Goal: Transaction & Acquisition: Purchase product/service

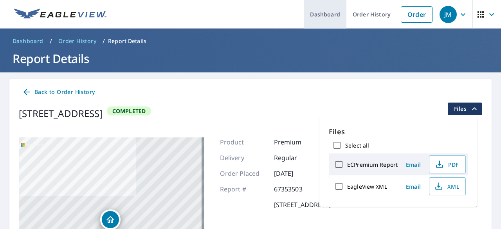
click at [324, 16] on link "Dashboard" at bounding box center [325, 14] width 43 height 29
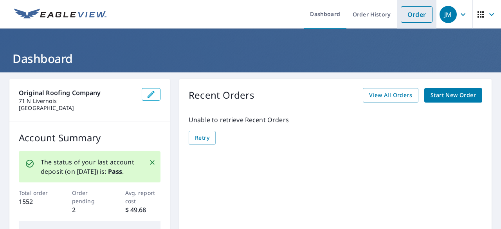
click at [406, 14] on link "Order" at bounding box center [417, 14] width 32 height 16
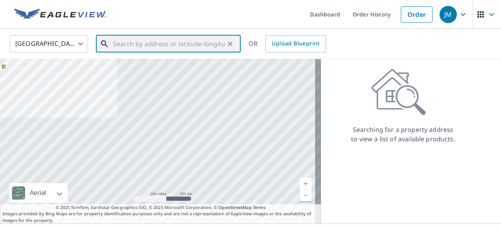
click at [149, 48] on input "text" at bounding box center [169, 44] width 112 height 22
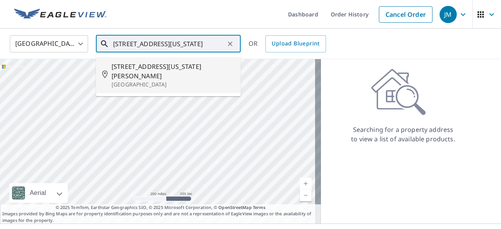
click at [175, 81] on li "[STREET_ADDRESS][US_STATE]" at bounding box center [168, 75] width 145 height 36
type input "[STREET_ADDRESS][US_STATE]"
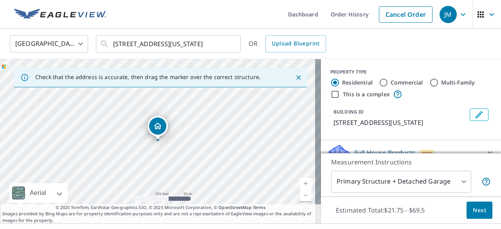
click at [473, 210] on span "Next" at bounding box center [479, 211] width 13 height 10
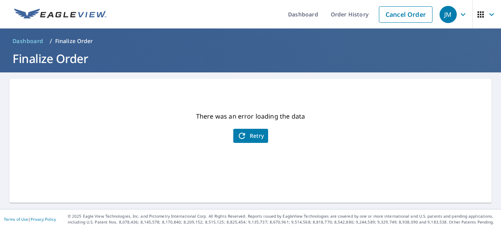
click at [248, 139] on span "Retry" at bounding box center [250, 135] width 27 height 9
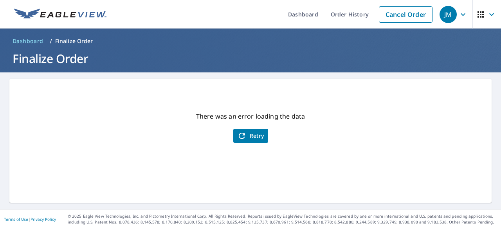
click at [248, 139] on span "Retry" at bounding box center [250, 135] width 27 height 9
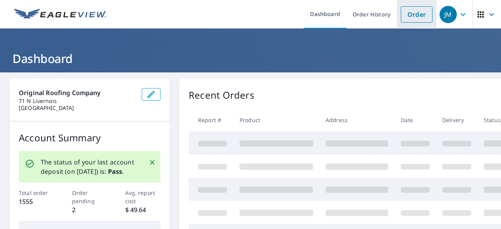
click at [405, 13] on link "Order" at bounding box center [417, 14] width 32 height 16
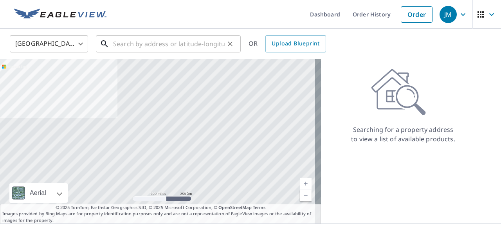
click at [154, 44] on input "text" at bounding box center [169, 44] width 112 height 22
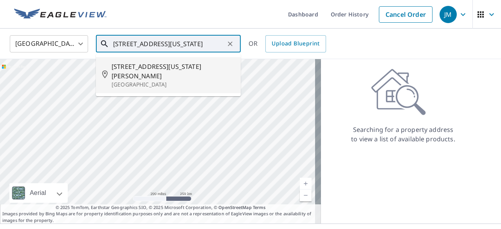
click at [165, 81] on p "[GEOGRAPHIC_DATA]" at bounding box center [173, 85] width 123 height 8
type input "[STREET_ADDRESS][US_STATE]"
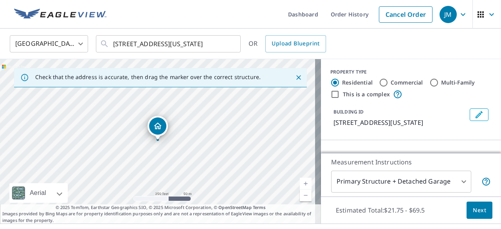
click at [478, 214] on span "Next" at bounding box center [479, 211] width 13 height 10
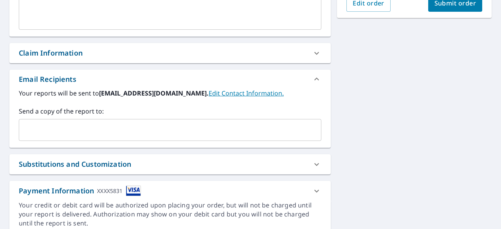
checkbox input "true"
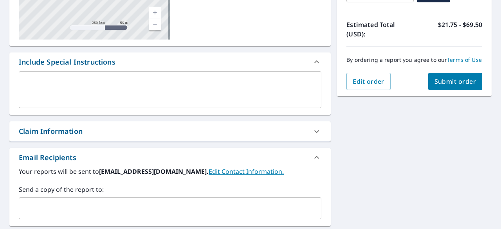
scroll to position [191, 0]
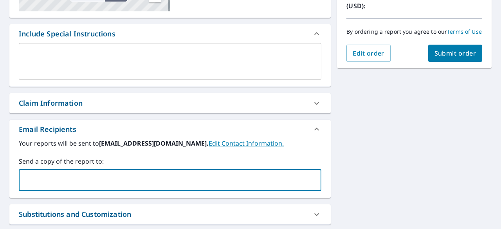
click at [170, 174] on input "text" at bounding box center [164, 180] width 284 height 15
type input "joey@originalroofing.com"
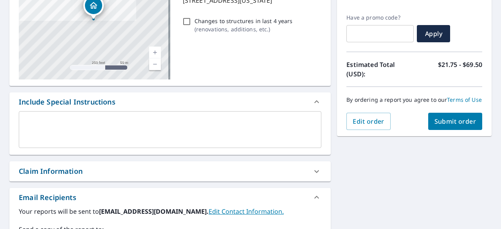
scroll to position [48, 0]
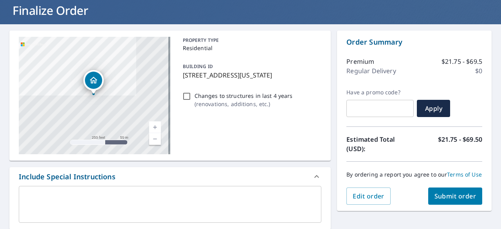
click at [454, 199] on span "Submit order" at bounding box center [456, 196] width 42 height 9
checkbox input "true"
